Goal: Information Seeking & Learning: Learn about a topic

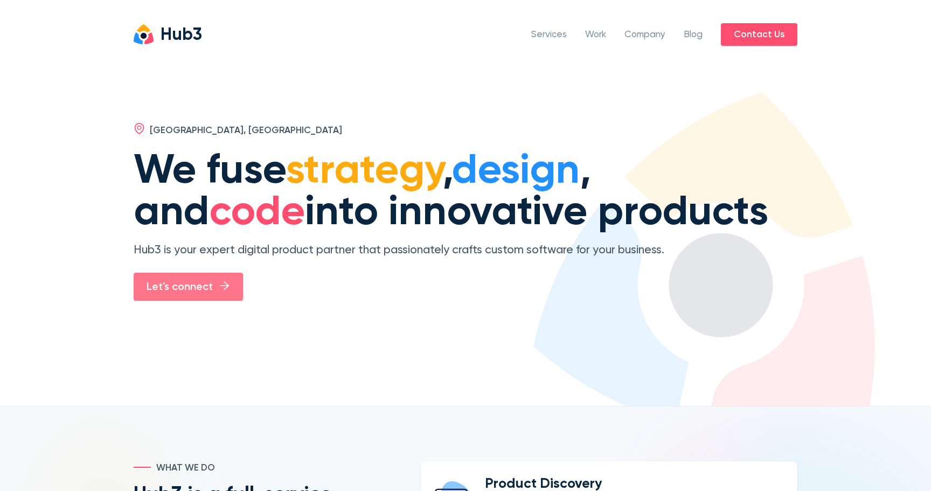
click at [167, 273] on link "Let's connect" at bounding box center [188, 287] width 109 height 29
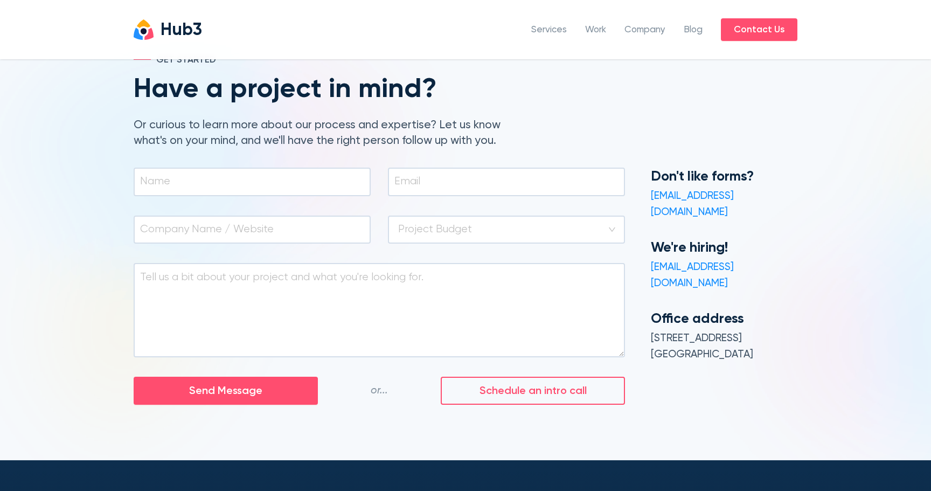
scroll to position [67, 0]
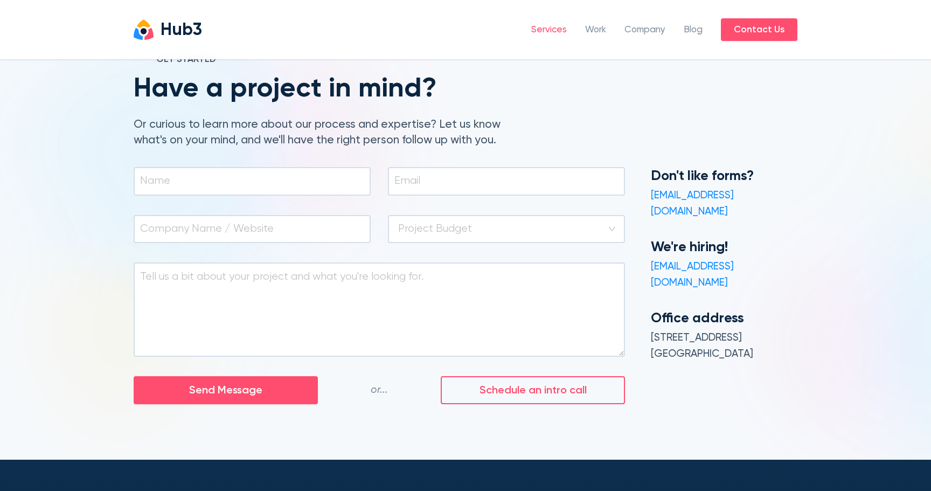
click at [545, 25] on link "Services" at bounding box center [549, 30] width 36 height 14
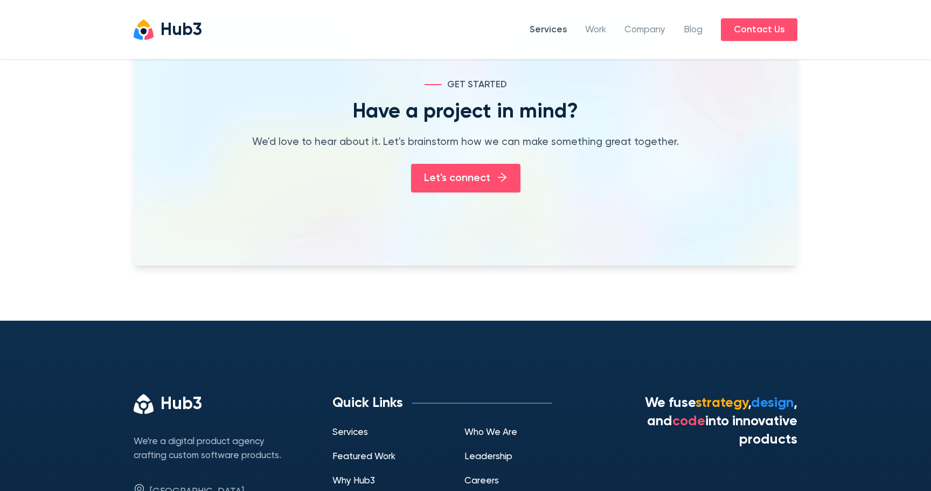
scroll to position [1656, 0]
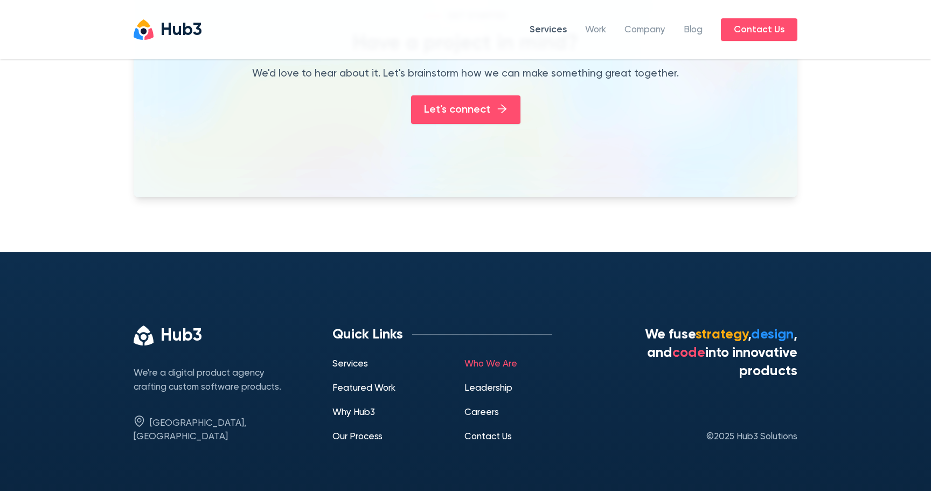
click at [501, 359] on link "Who We Are" at bounding box center [491, 363] width 53 height 9
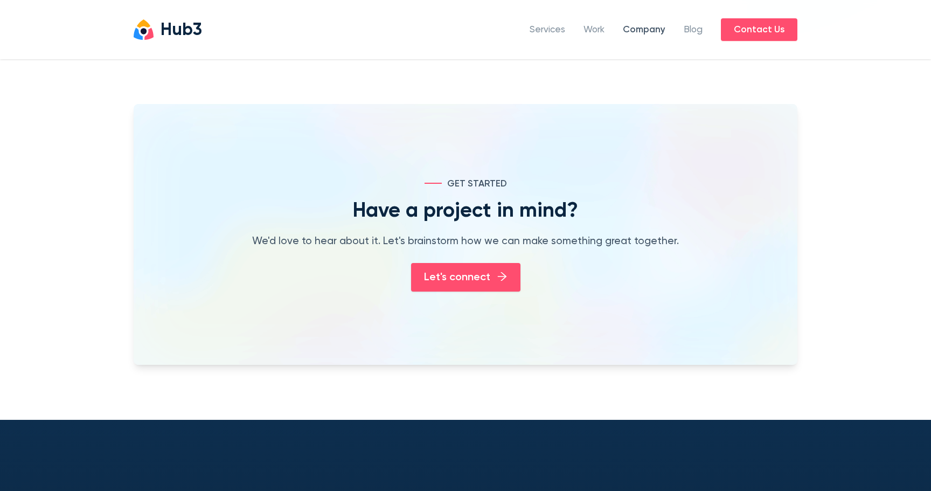
scroll to position [1876, 0]
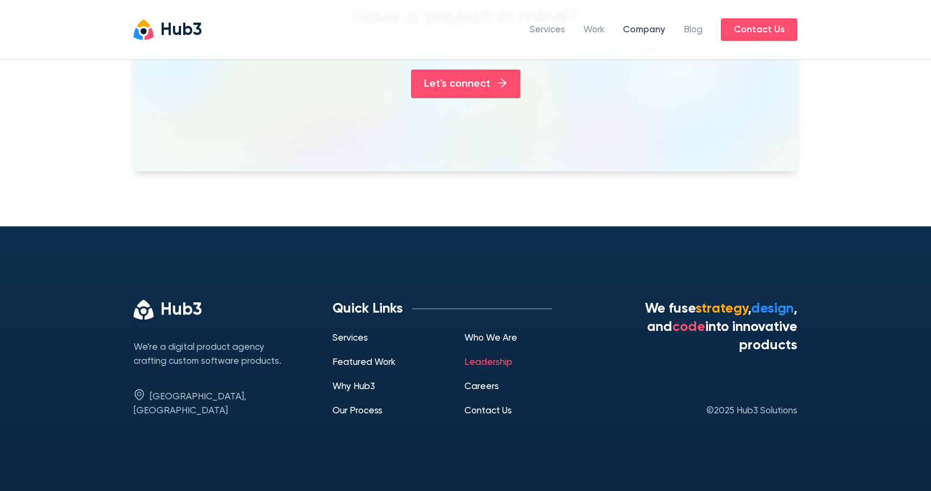
click at [482, 364] on link "Leadership" at bounding box center [489, 362] width 48 height 9
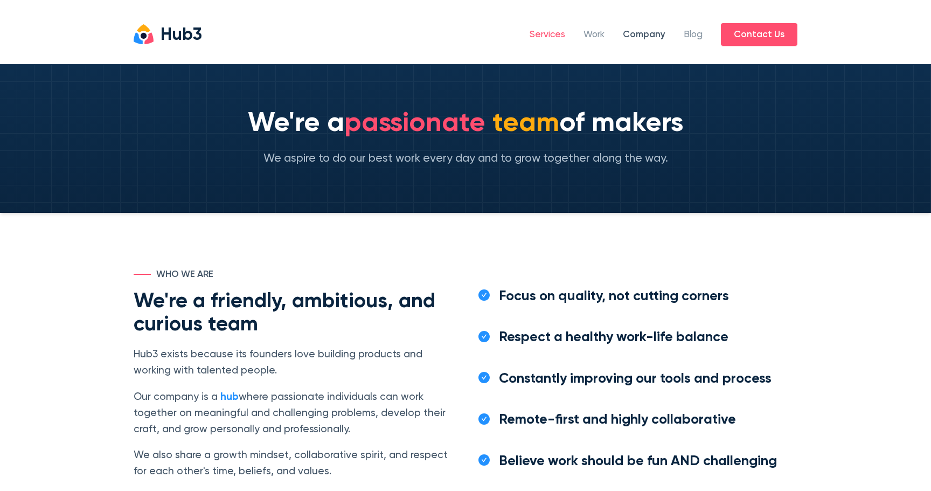
click at [535, 38] on link "Services" at bounding box center [548, 35] width 36 height 14
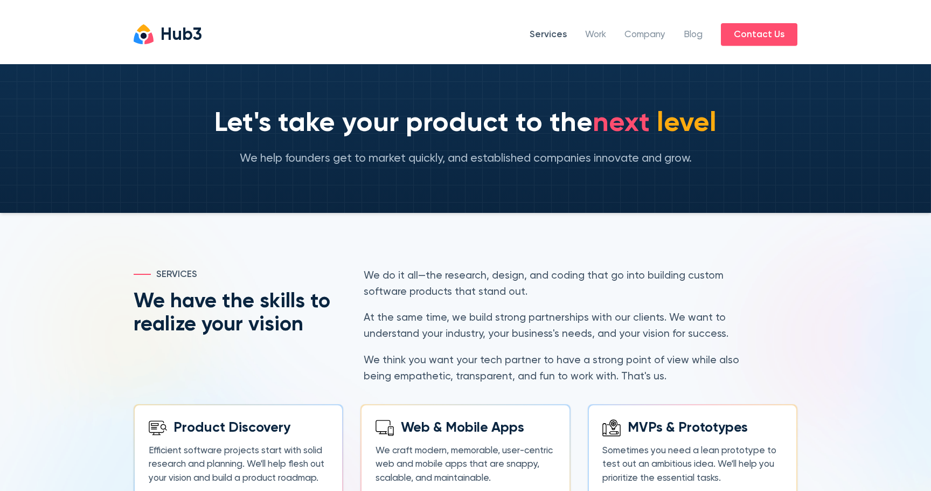
drag, startPoint x: 539, startPoint y: 147, endPoint x: 473, endPoint y: 114, distance: 74.0
click at [473, 114] on div at bounding box center [465, 138] width 931 height 149
drag, startPoint x: 474, startPoint y: 112, endPoint x: 514, endPoint y: 184, distance: 81.8
click at [513, 184] on div at bounding box center [465, 138] width 931 height 149
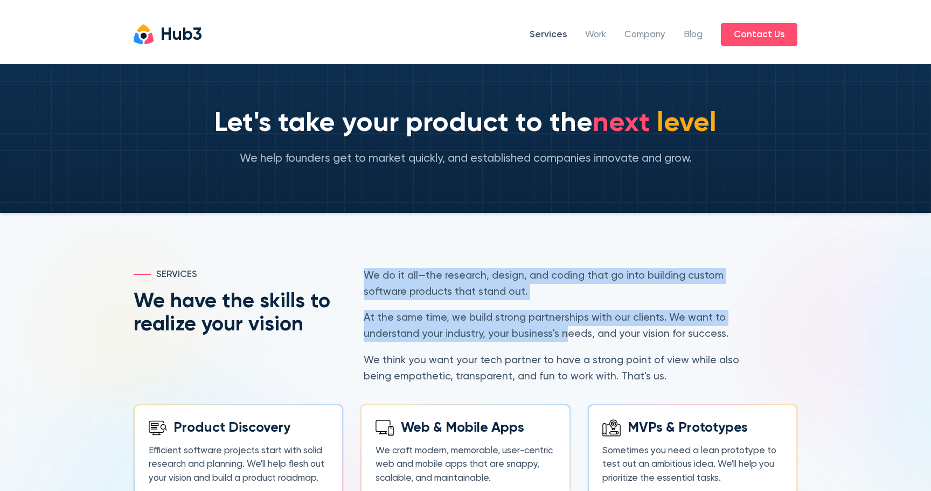
drag, startPoint x: 563, startPoint y: 336, endPoint x: 499, endPoint y: 264, distance: 96.6
click at [499, 264] on section "Services We have the skills to realize your vision We do it all—the research, d…" at bounding box center [465, 441] width 931 height 456
click at [497, 260] on section "Services We have the skills to realize your vision We do it all—the research, d…" at bounding box center [465, 441] width 931 height 456
